Goal: Find specific page/section: Find specific page/section

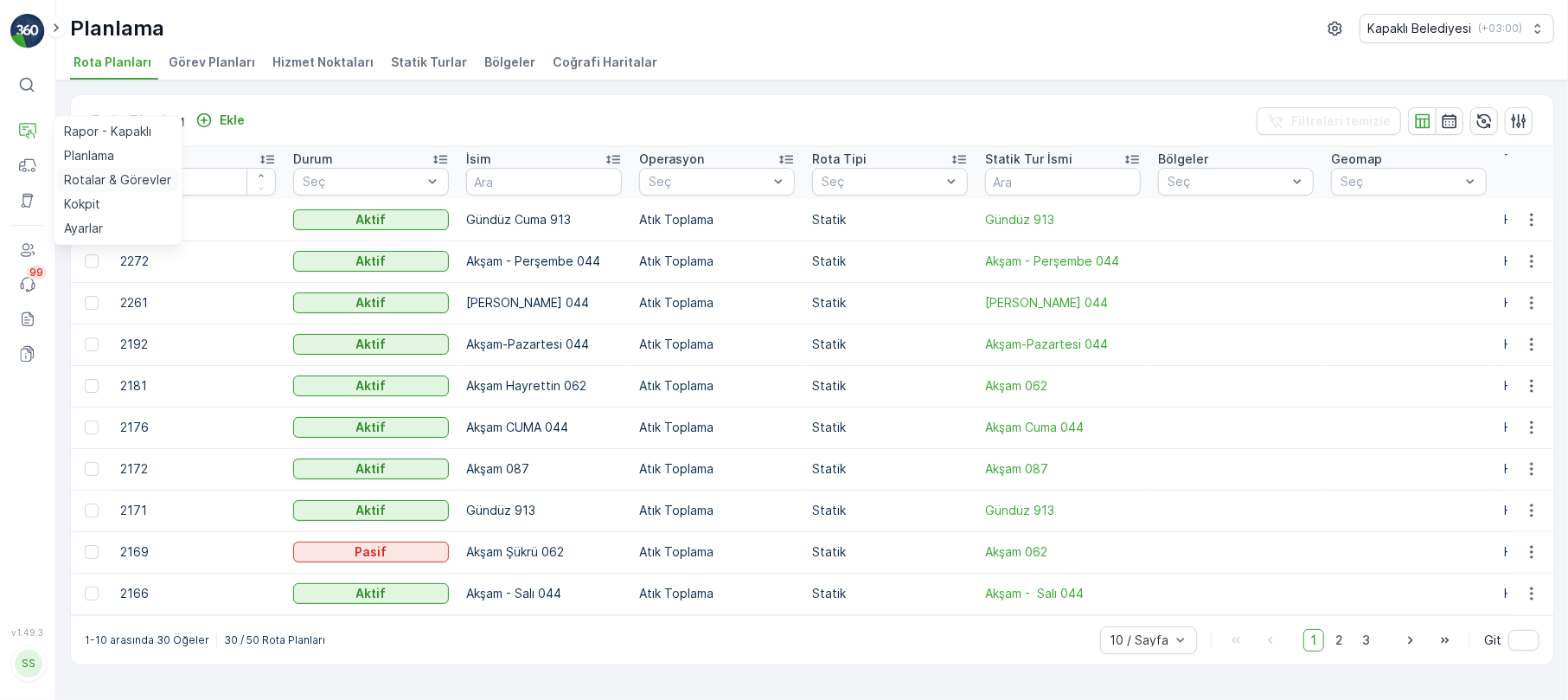
click at [145, 178] on p "Rotalar & Görevler" at bounding box center [117, 180] width 107 height 18
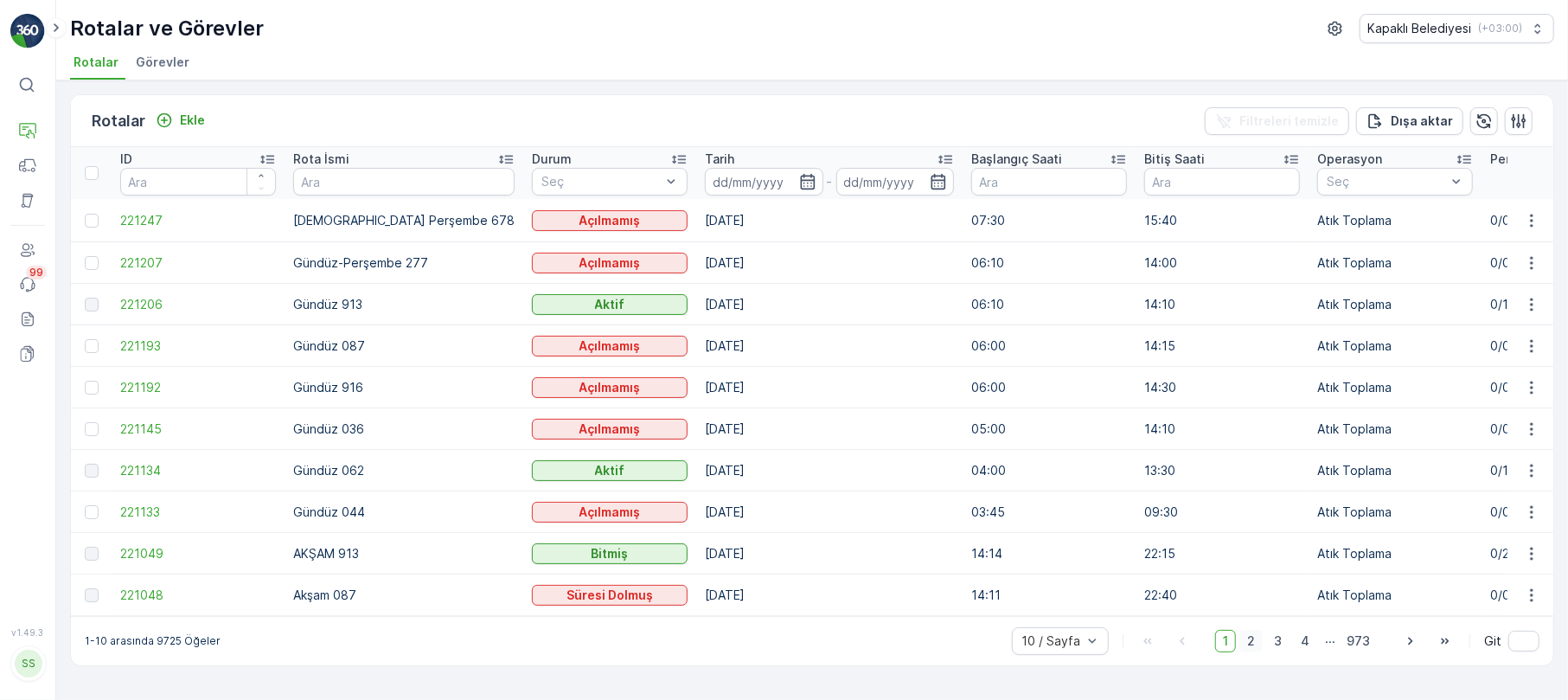
click at [1256, 648] on span "2" at bounding box center [1251, 640] width 24 height 23
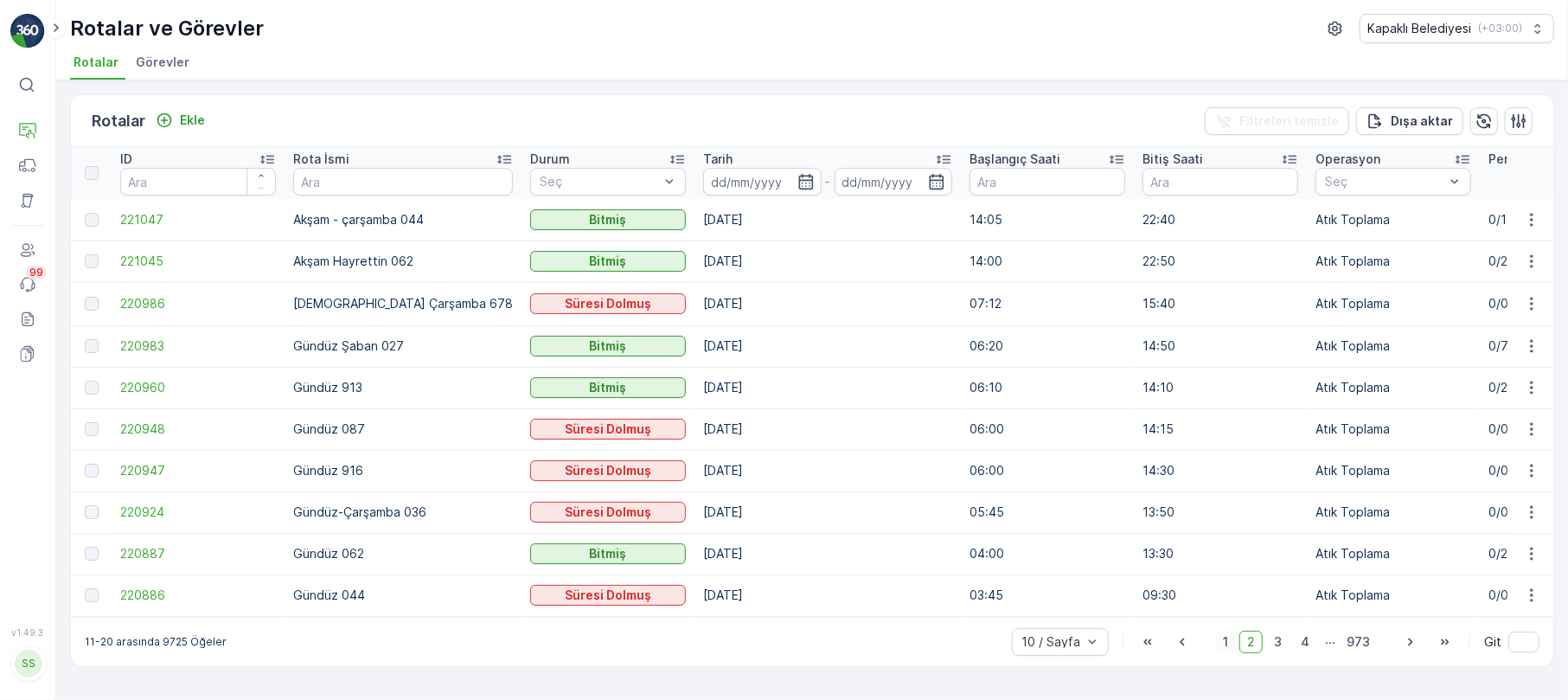
click at [1223, 651] on span "1" at bounding box center [1225, 641] width 21 height 23
